Goal: Task Accomplishment & Management: Complete application form

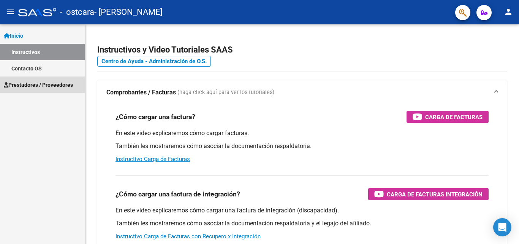
click at [30, 85] on span "Prestadores / Proveedores" at bounding box center [38, 85] width 69 height 8
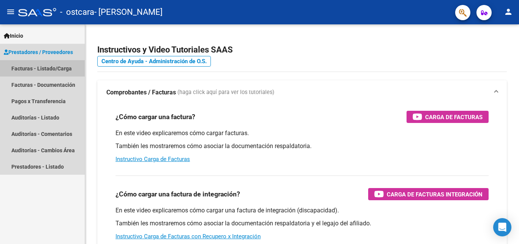
click at [46, 67] on link "Facturas - Listado/Carga" at bounding box center [42, 68] width 85 height 16
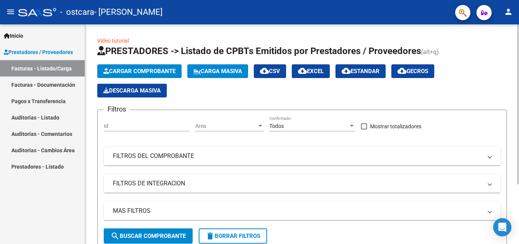
click at [164, 72] on span "Cargar Comprobante" at bounding box center [139, 71] width 72 height 7
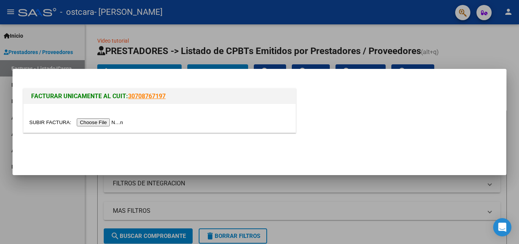
click at [89, 123] on input "file" at bounding box center [77, 122] width 96 height 8
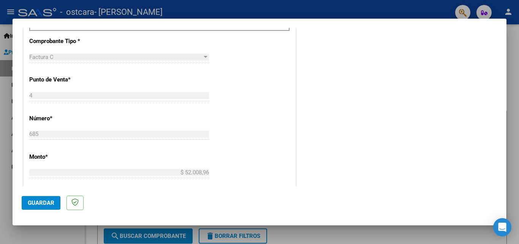
scroll to position [226, 0]
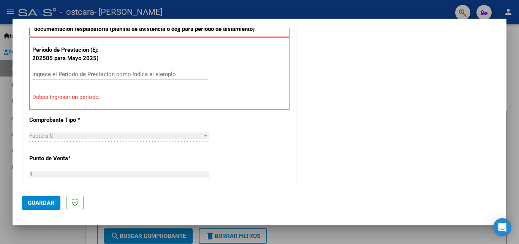
click at [43, 72] on input "Ingrese el Período de Prestación como indica el ejemplo" at bounding box center [120, 74] width 176 height 7
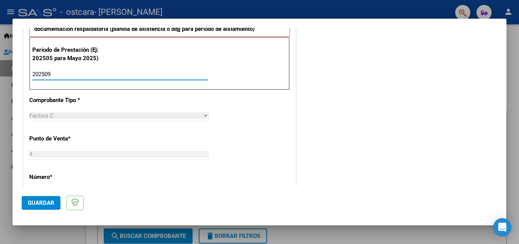
type input "202509"
click at [48, 201] on span "Guardar" at bounding box center [41, 202] width 27 height 7
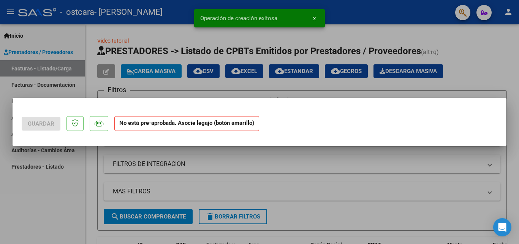
scroll to position [0, 0]
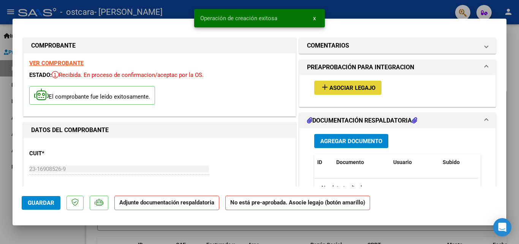
click at [336, 89] on span "Asociar Legajo" at bounding box center [353, 87] width 46 height 7
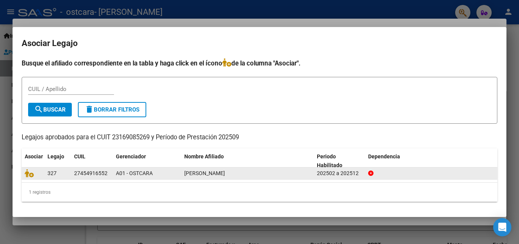
click at [36, 178] on div at bounding box center [33, 173] width 17 height 9
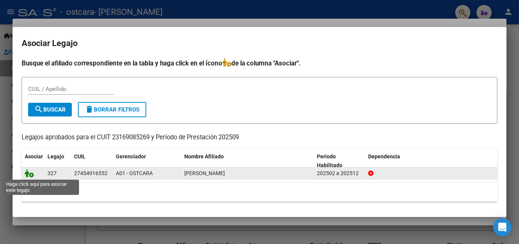
click at [28, 174] on icon at bounding box center [29, 173] width 9 height 8
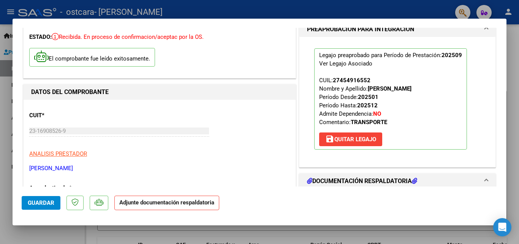
scroll to position [190, 0]
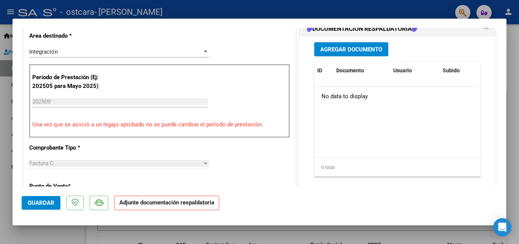
click at [519, 243] on html "menu - ostcara - [PERSON_NAME] person Inicio Instructivos Contacto OS Prestador…" at bounding box center [259, 122] width 519 height 244
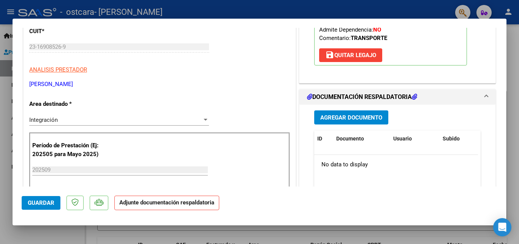
scroll to position [114, 0]
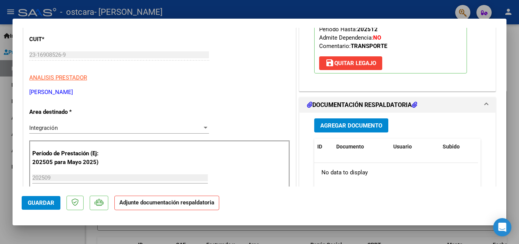
click at [336, 125] on span "Agregar Documento" at bounding box center [351, 125] width 62 height 7
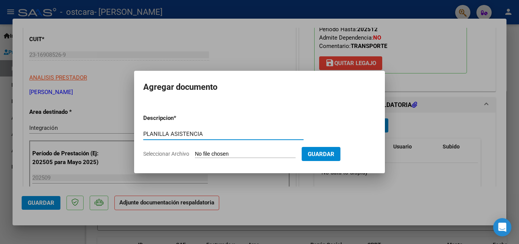
type input "PLANILLA ASISTENCIA"
click at [214, 154] on input "Seleccionar Archivo" at bounding box center [245, 154] width 101 height 7
type input "C:\fakepath\ASIST PSICOP.pdf"
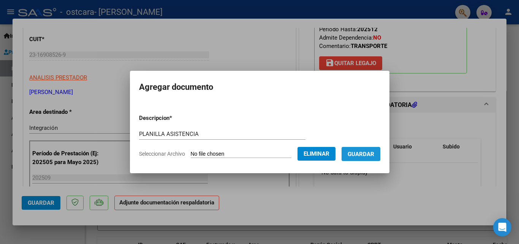
click at [373, 157] on span "Guardar" at bounding box center [361, 154] width 27 height 7
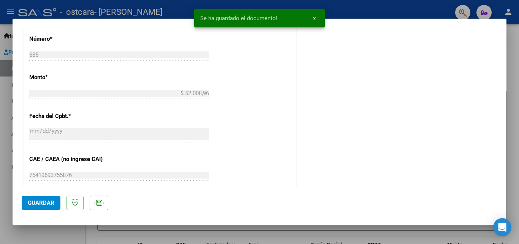
scroll to position [418, 0]
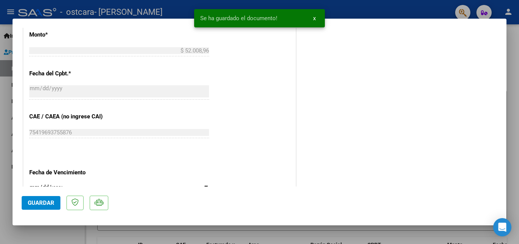
click at [48, 210] on mat-dialog-actions "Guardar" at bounding box center [260, 201] width 476 height 30
click at [49, 206] on button "Guardar" at bounding box center [41, 203] width 39 height 14
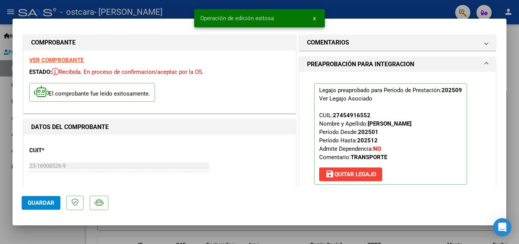
scroll to position [0, 0]
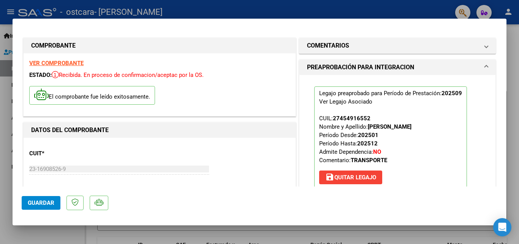
click at [512, 84] on div at bounding box center [259, 122] width 519 height 244
type input "$ 0,00"
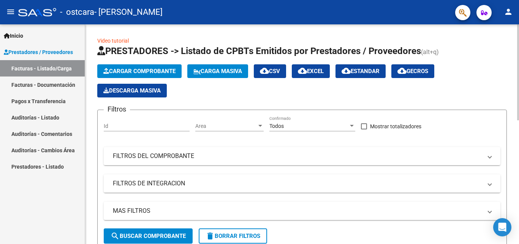
click at [157, 70] on span "Cargar Comprobante" at bounding box center [139, 71] width 72 height 7
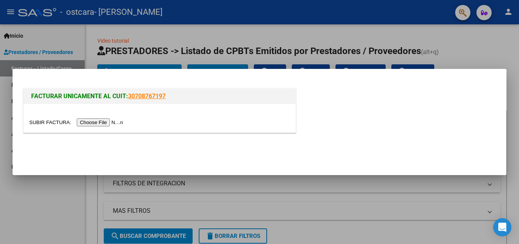
click at [108, 122] on input "file" at bounding box center [77, 122] width 96 height 8
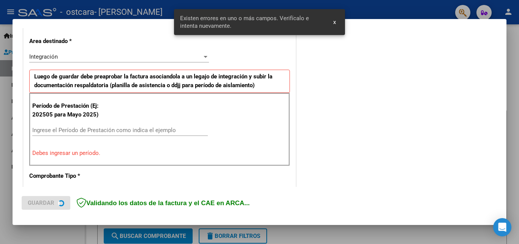
scroll to position [171, 0]
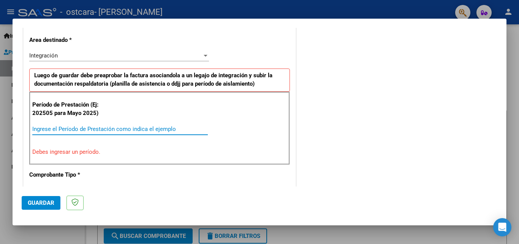
click at [49, 127] on input "Ingrese el Período de Prestación como indica el ejemplo" at bounding box center [120, 128] width 176 height 7
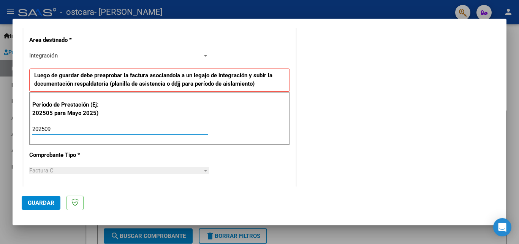
type input "202509"
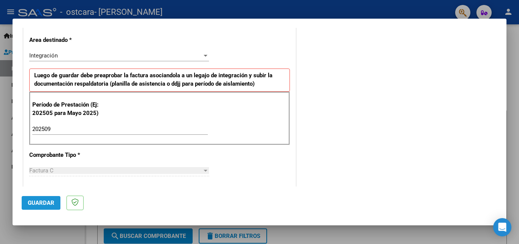
click at [42, 202] on span "Guardar" at bounding box center [41, 202] width 27 height 7
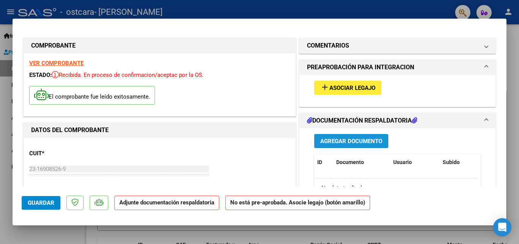
click at [339, 142] on span "Agregar Documento" at bounding box center [351, 141] width 62 height 7
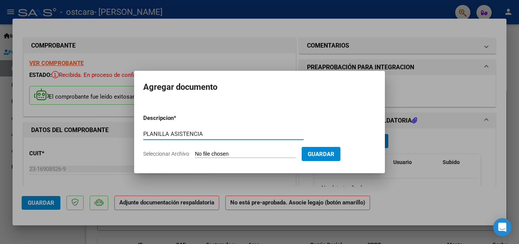
type input "PLANILLA ASISTENCIA"
click at [206, 153] on input "Seleccionar Archivo" at bounding box center [245, 154] width 101 height 7
type input "C:\fakepath\ASIST PSICOL.pdf"
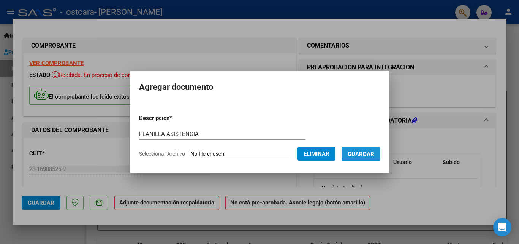
click at [374, 157] on button "Guardar" at bounding box center [361, 154] width 39 height 14
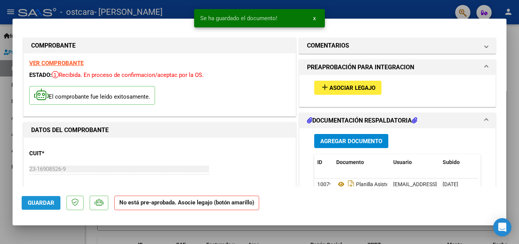
click at [29, 206] on button "Guardar" at bounding box center [41, 203] width 39 height 14
click at [261, 238] on div at bounding box center [259, 122] width 519 height 244
